Goal: Book appointment/travel/reservation

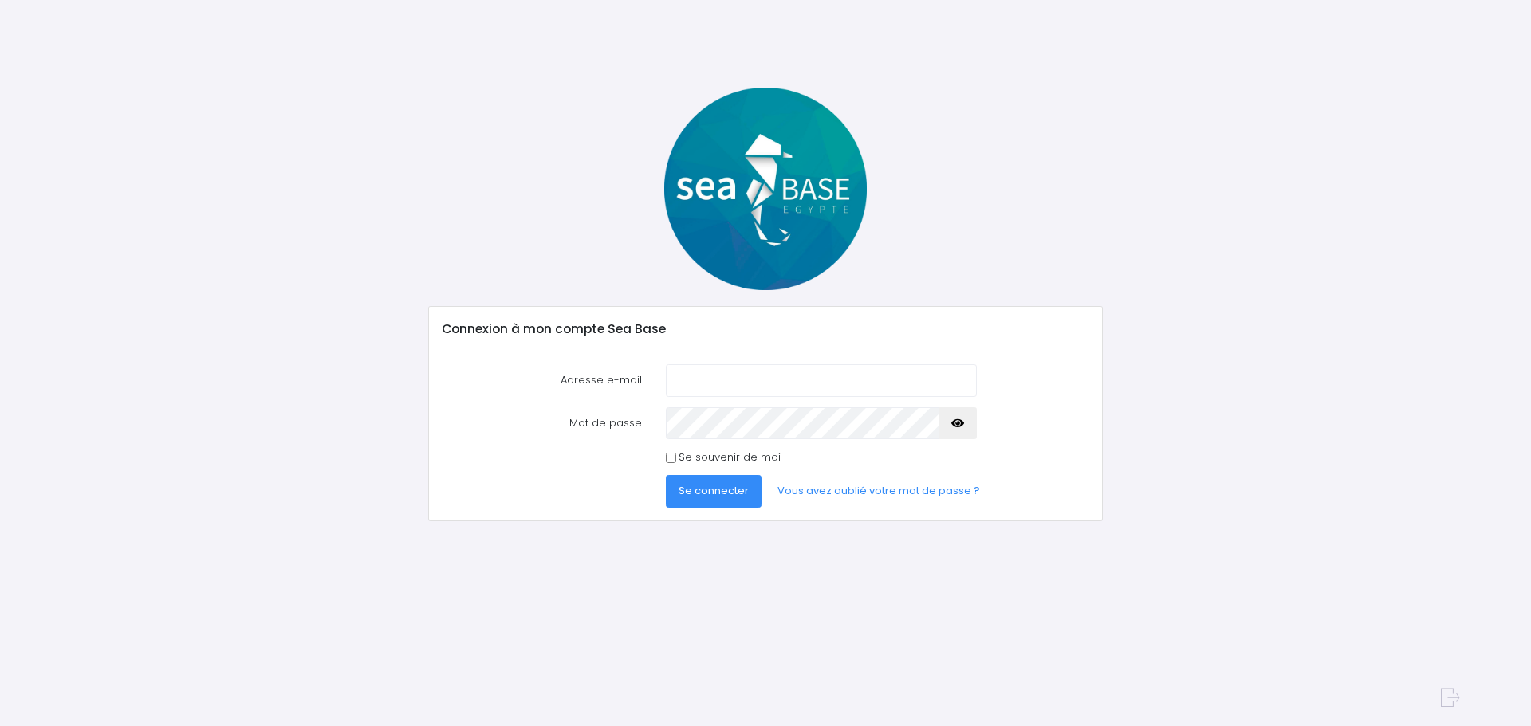
click at [821, 378] on input "Adresse e-mail" at bounding box center [821, 380] width 311 height 32
type input "[EMAIL_ADDRESS][DOMAIN_NAME]"
click at [958, 423] on icon "button" at bounding box center [957, 423] width 13 height 0
click at [712, 478] on button "Se connecter" at bounding box center [714, 491] width 96 height 32
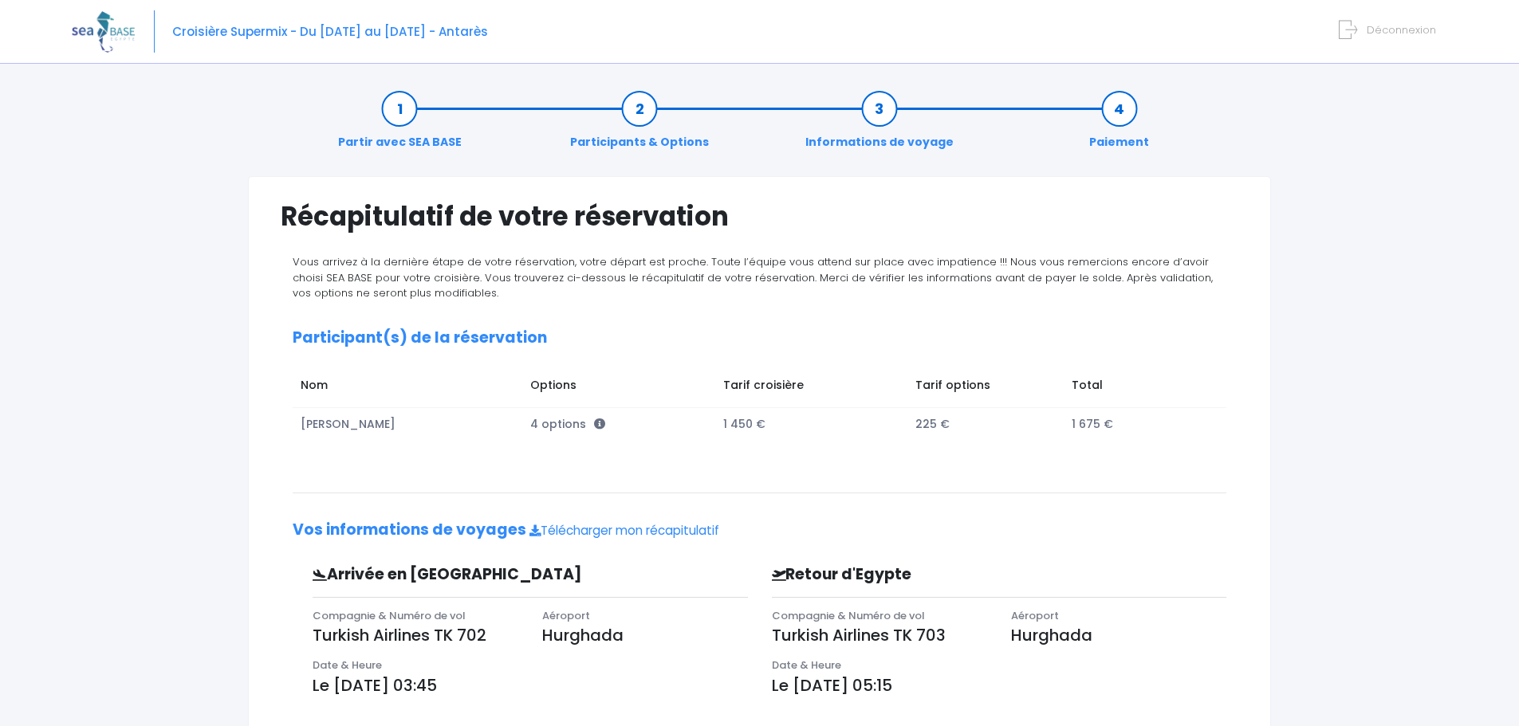
click at [655, 113] on link "Participants & Options" at bounding box center [639, 125] width 155 height 50
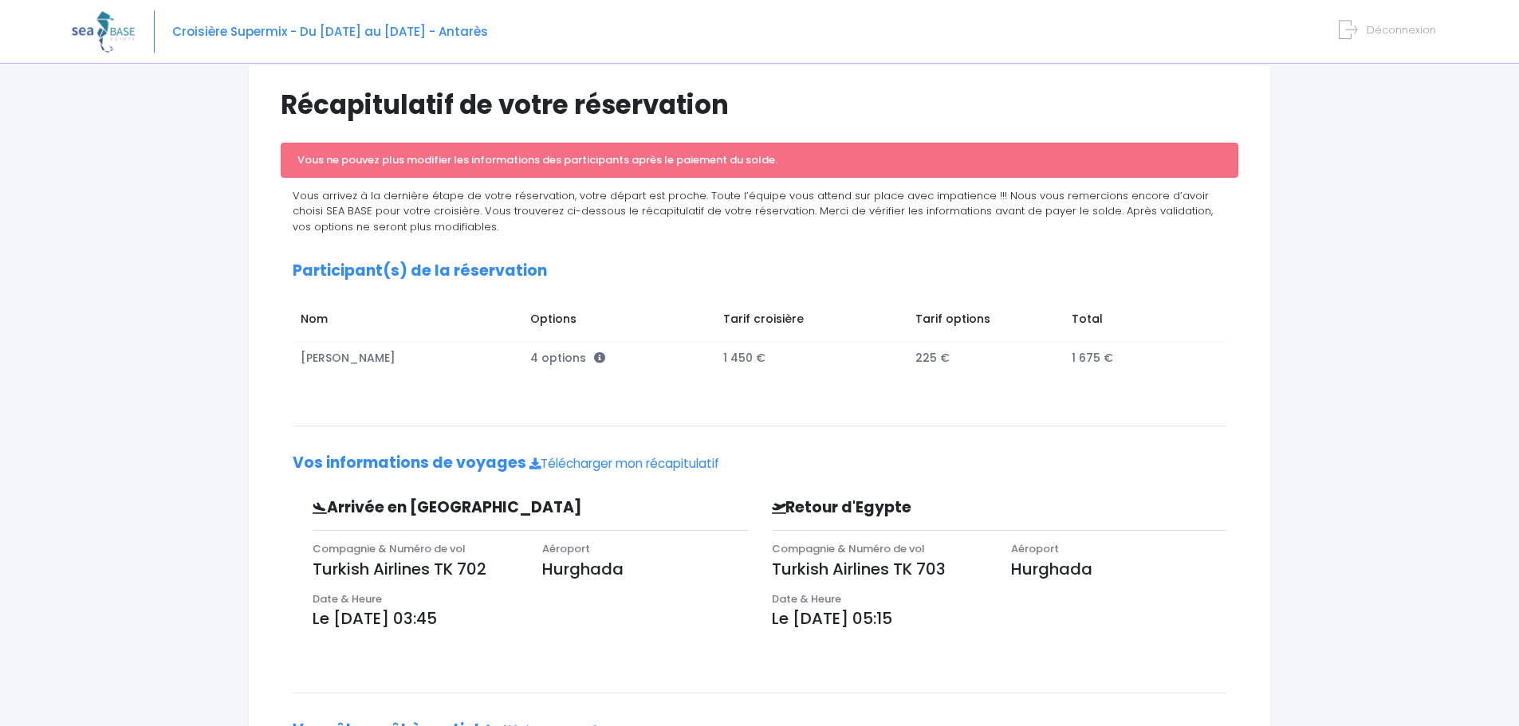
scroll to position [80, 0]
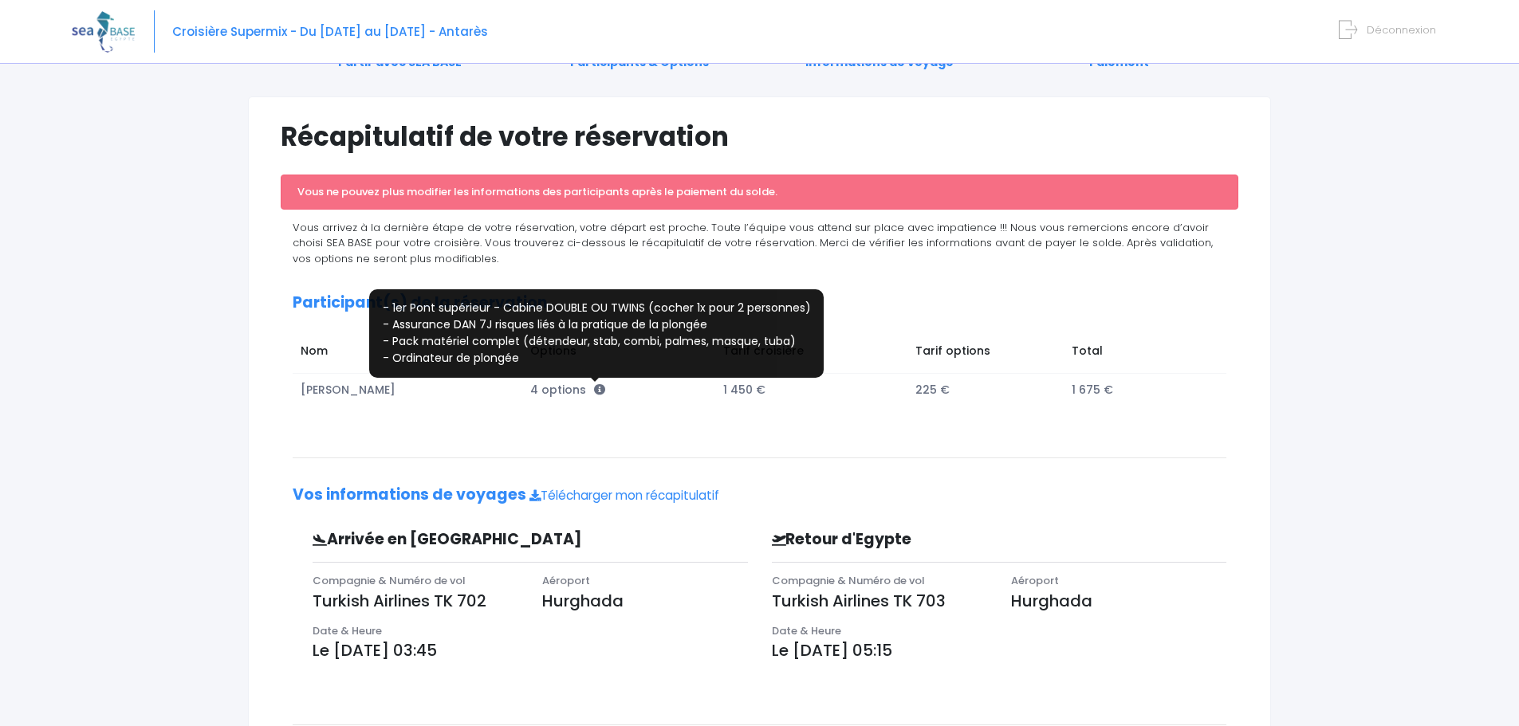
click at [596, 390] on icon at bounding box center [599, 389] width 11 height 11
click at [597, 390] on icon at bounding box center [599, 389] width 11 height 11
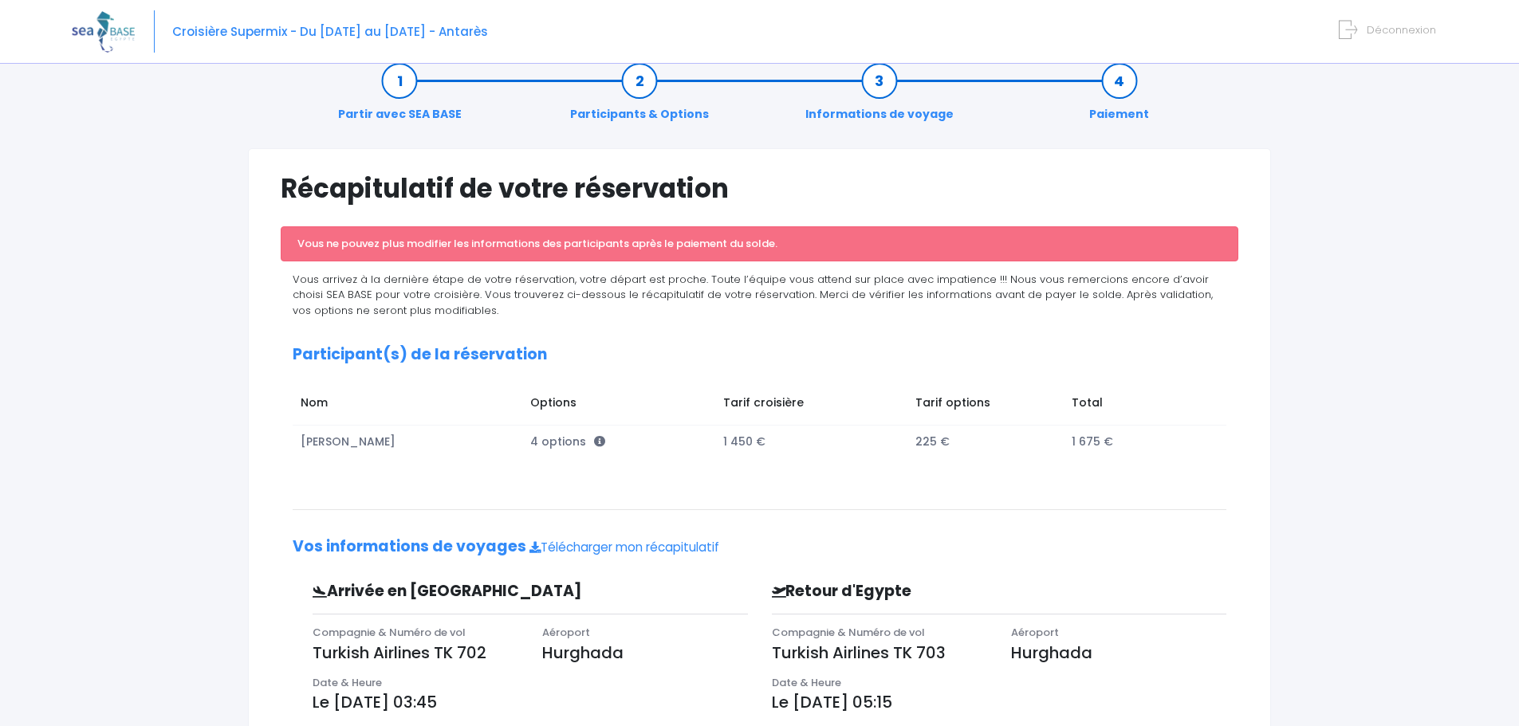
scroll to position [0, 0]
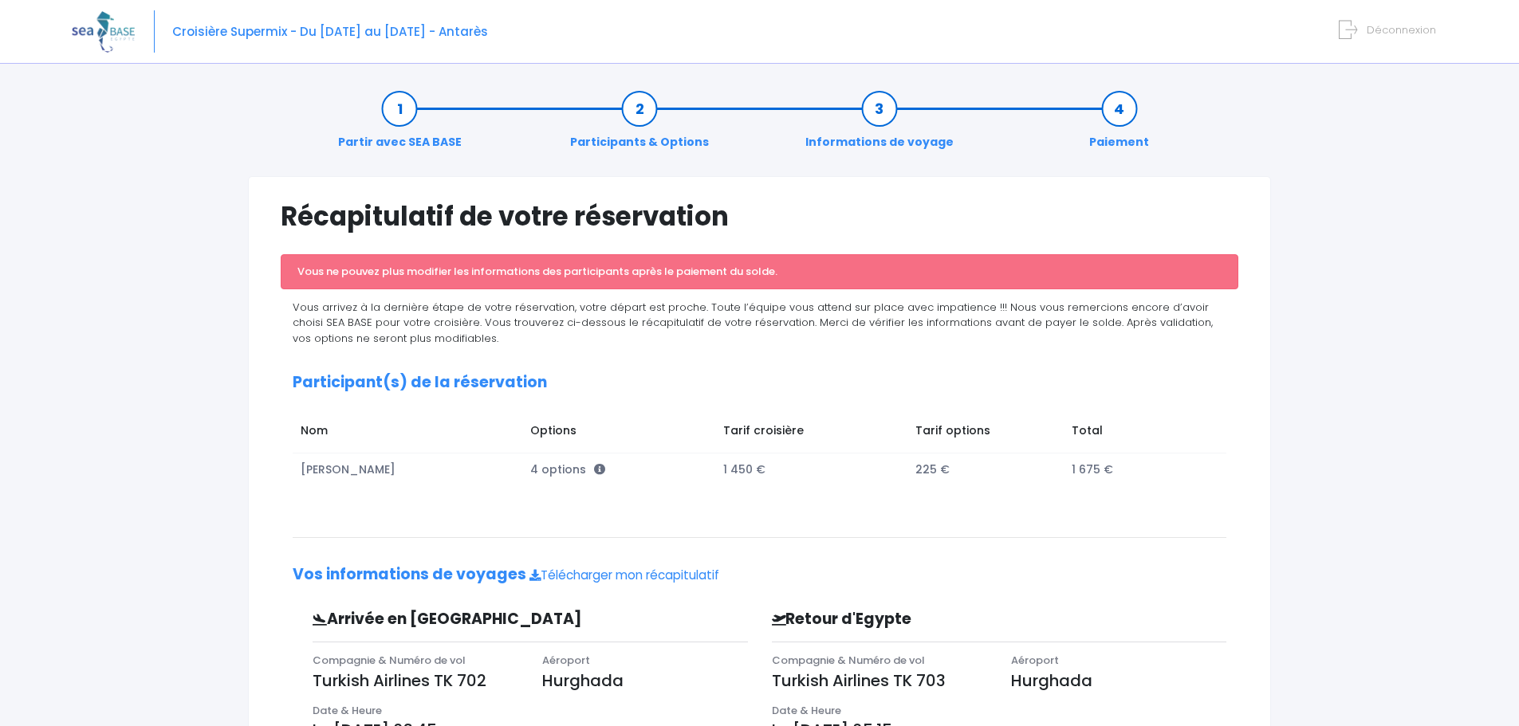
click at [879, 108] on link "Informations de voyage" at bounding box center [879, 125] width 164 height 50
click at [654, 578] on link "Télécharger mon récapitulatif" at bounding box center [624, 575] width 190 height 17
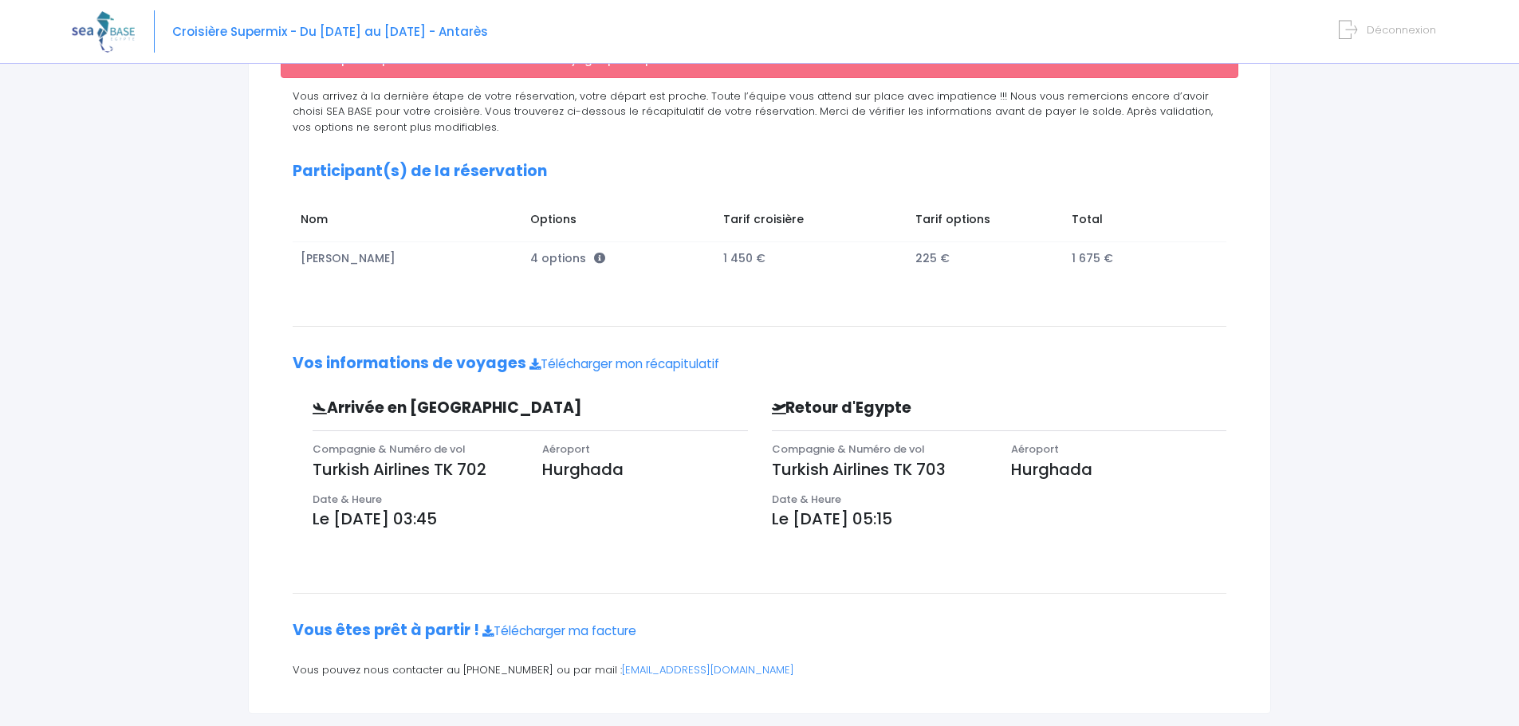
scroll to position [239, 0]
